Goal: Information Seeking & Learning: Learn about a topic

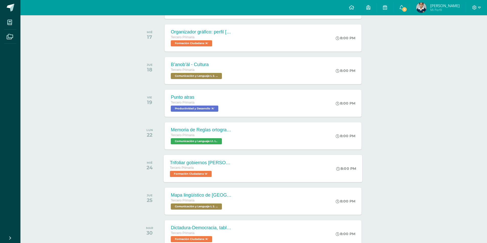
scroll to position [153, 0]
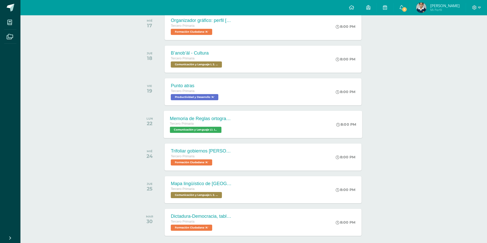
click at [212, 130] on span "Comunicación y Lenguaje L1. Idioma Materno 'A'" at bounding box center [196, 130] width 52 height 6
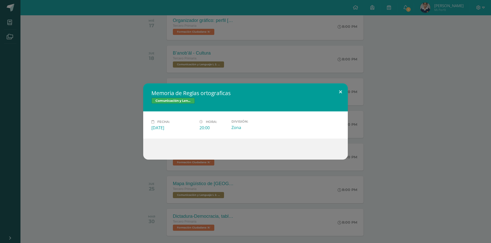
click at [345, 87] on button at bounding box center [340, 92] width 15 height 17
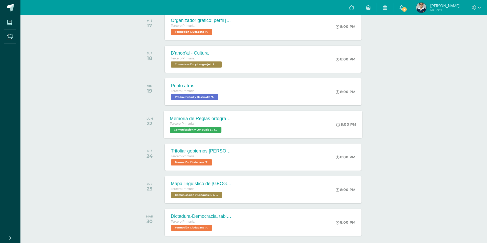
click at [178, 117] on div "Memoria de Reglas ortograficas" at bounding box center [201, 118] width 62 height 5
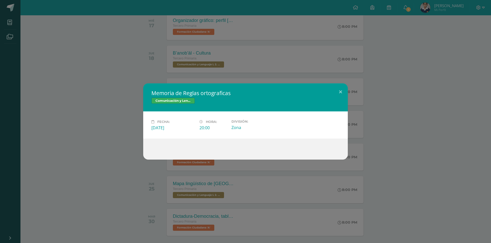
click at [274, 188] on div "Memoria de Reglas ortograficas Comunicación y Lenguaje L1. Idioma Materno Fecha…" at bounding box center [245, 121] width 491 height 243
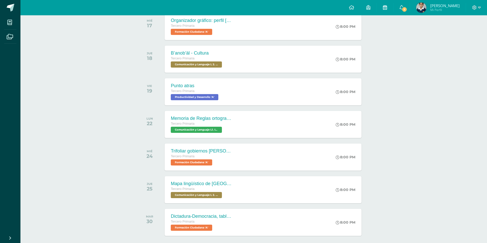
click at [387, 11] on link at bounding box center [385, 7] width 16 height 15
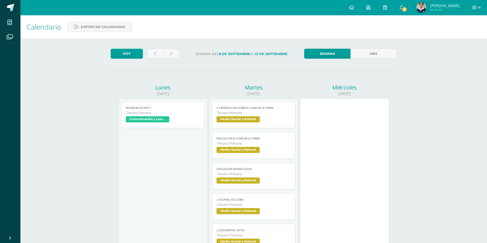
click at [331, 56] on link "Semana" at bounding box center [327, 54] width 46 height 10
click at [367, 54] on link "Mes" at bounding box center [373, 54] width 46 height 10
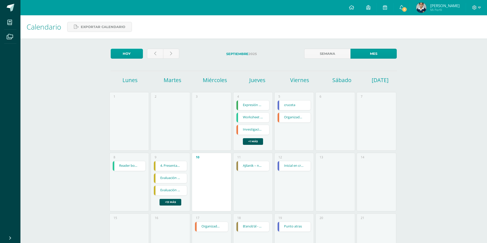
click at [254, 166] on link "Ajilanïk – números." at bounding box center [252, 166] width 33 height 10
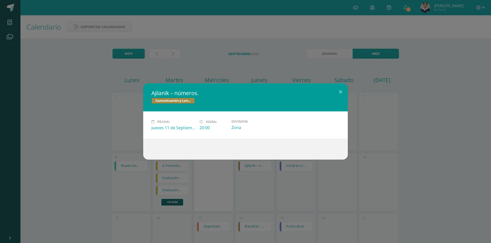
click at [176, 102] on span "Comunicación y Lenguaje L 2. Segundo Idioma" at bounding box center [172, 101] width 43 height 6
click at [193, 133] on div "Fecha: [DATE] Hora: 20:00 División: Zona" at bounding box center [245, 125] width 204 height 27
click at [340, 91] on button at bounding box center [340, 92] width 15 height 17
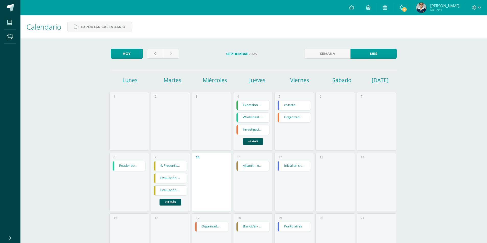
click at [211, 172] on div "10" at bounding box center [212, 182] width 40 height 59
click at [211, 171] on div "10" at bounding box center [212, 182] width 40 height 59
click at [212, 170] on div "10" at bounding box center [212, 182] width 40 height 59
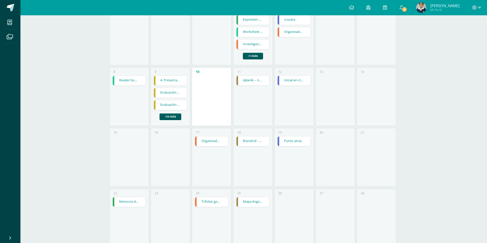
scroll to position [77, 0]
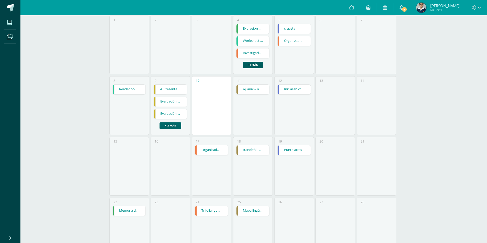
click at [179, 124] on link "+13 más" at bounding box center [170, 126] width 22 height 7
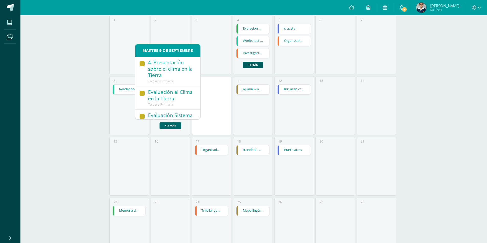
click at [177, 124] on link "+13 más" at bounding box center [170, 126] width 22 height 7
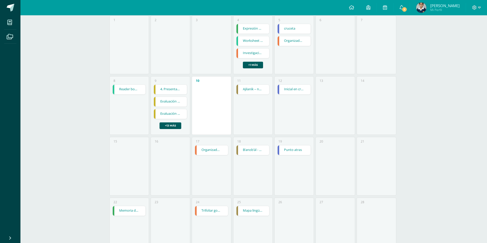
click at [226, 47] on div "3" at bounding box center [212, 45] width 40 height 59
click at [179, 90] on link "4. Presentación sobre el clima en la Tierra" at bounding box center [170, 90] width 33 height 10
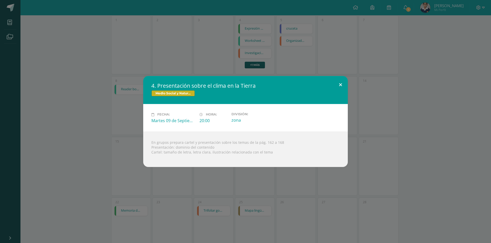
click at [338, 84] on button at bounding box center [340, 84] width 15 height 17
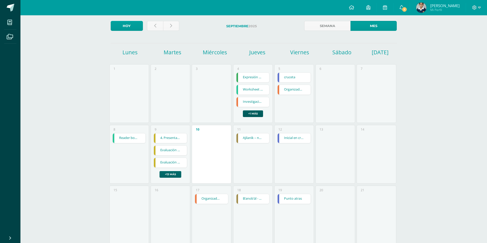
scroll to position [51, 0]
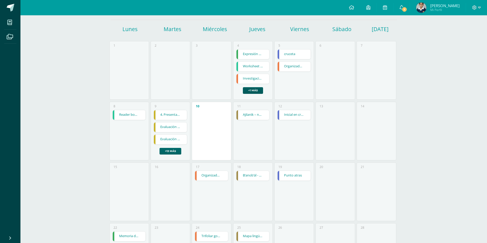
click at [169, 152] on link "+13 más" at bounding box center [170, 151] width 22 height 7
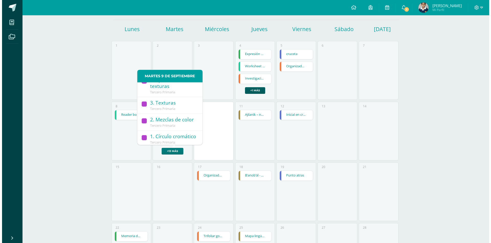
scroll to position [289, 0]
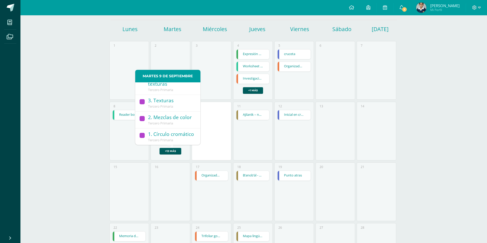
click at [165, 131] on div "1. Círculo cromático" at bounding box center [171, 134] width 47 height 7
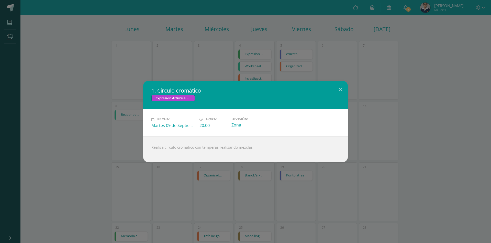
click at [177, 97] on span "Expresión Artística: Artes Plásticas" at bounding box center [172, 98] width 43 height 6
click at [174, 118] on label "Fecha:" at bounding box center [173, 119] width 44 height 4
click at [165, 119] on span "Fecha:" at bounding box center [163, 120] width 13 height 4
